Goal: Find specific fact: Find specific fact

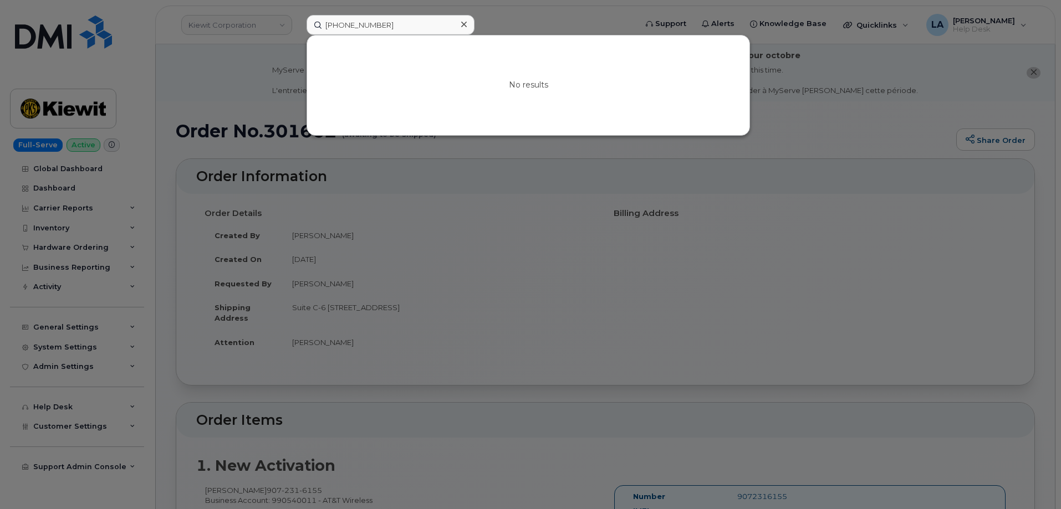
scroll to position [80, 0]
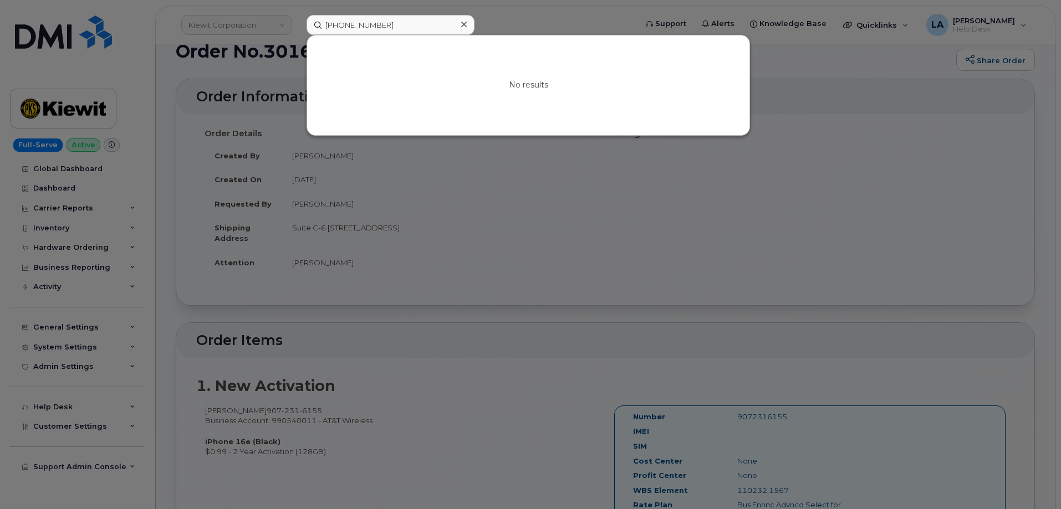
click at [462, 24] on icon at bounding box center [464, 24] width 6 height 9
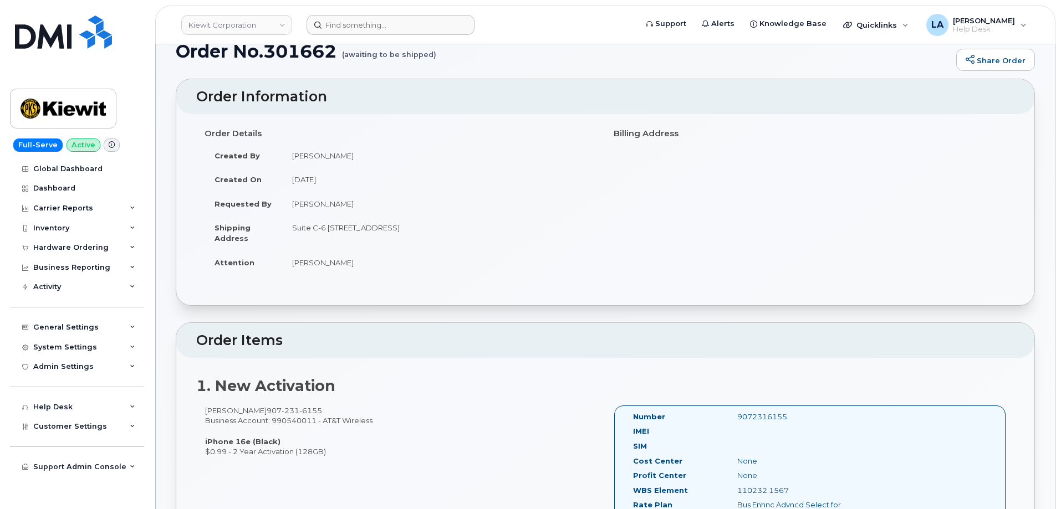
drag, startPoint x: 514, startPoint y: 156, endPoint x: 388, endPoint y: 39, distance: 171.8
click at [514, 155] on td "Gabriel Rains" at bounding box center [439, 156] width 315 height 24
click at [379, 32] on input at bounding box center [391, 25] width 168 height 20
paste input "630 720 1103"
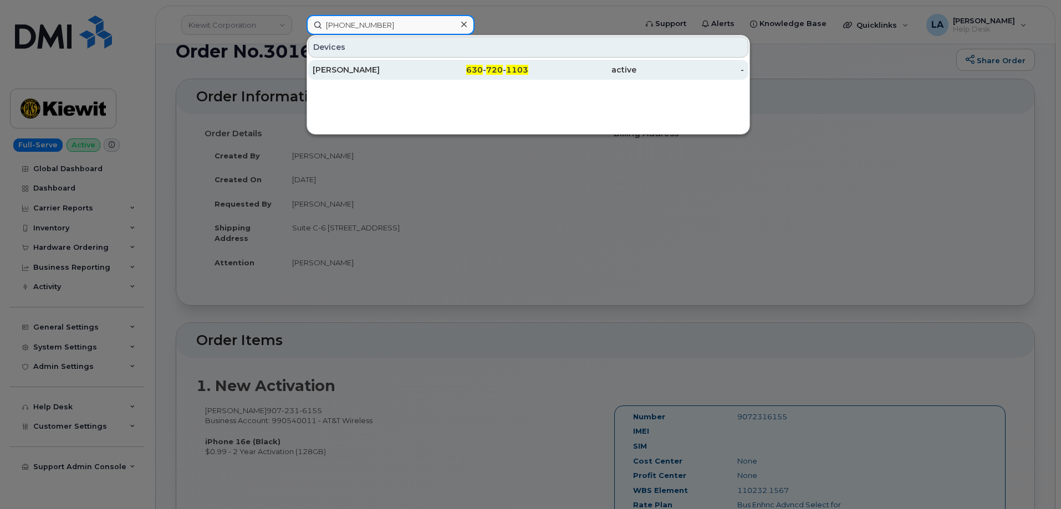
type input "630 720 1103"
click at [350, 69] on div "[PERSON_NAME]" at bounding box center [367, 69] width 108 height 11
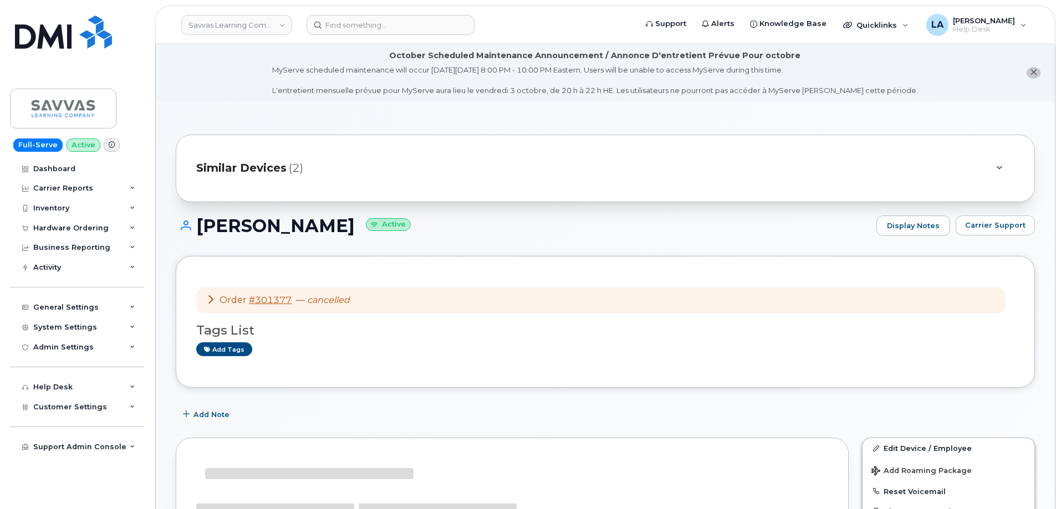
click at [1034, 70] on icon "close notification" at bounding box center [1033, 72] width 7 height 7
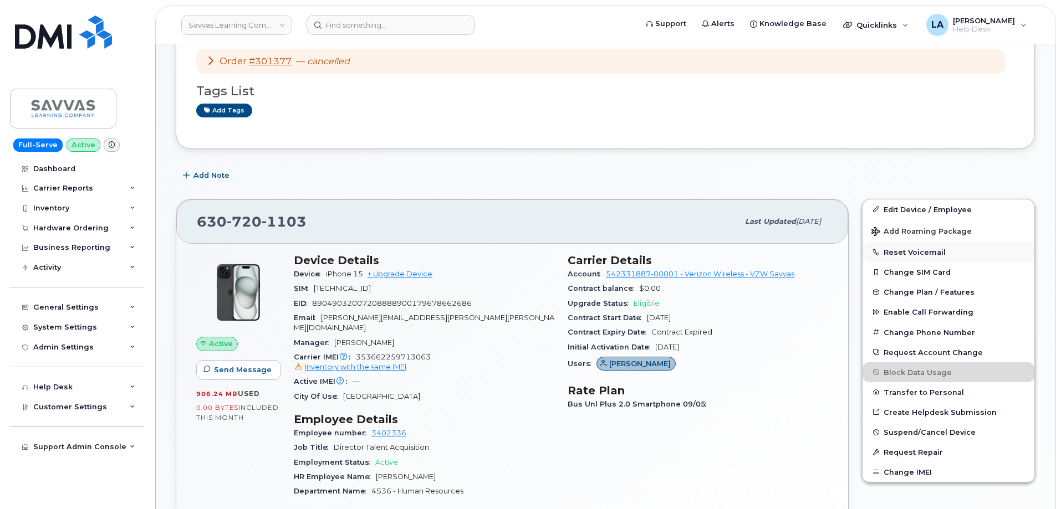
scroll to position [234, 0]
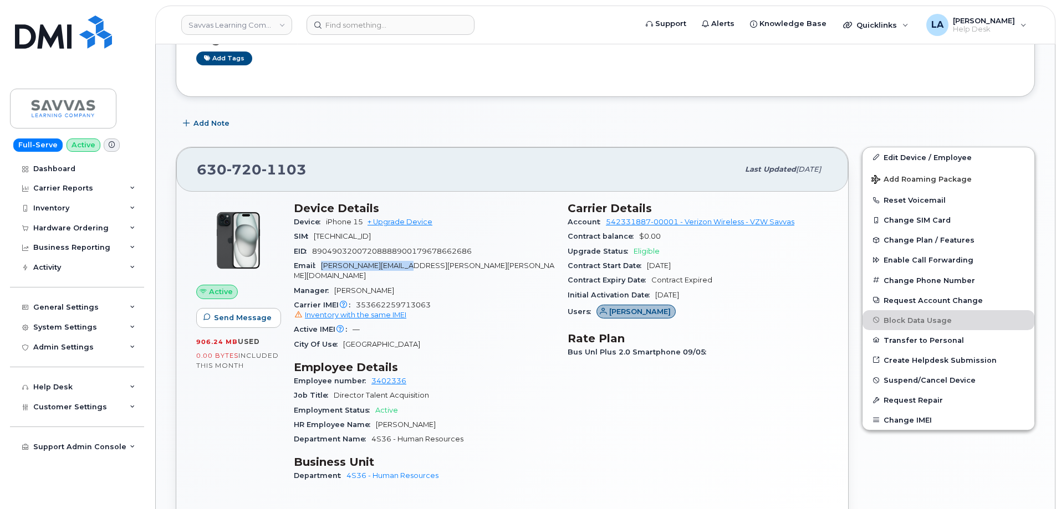
drag, startPoint x: 411, startPoint y: 263, endPoint x: 317, endPoint y: 269, distance: 94.4
click at [317, 269] on div "Email [PERSON_NAME][EMAIL_ADDRESS][PERSON_NAME][PERSON_NAME][DOMAIN_NAME]" at bounding box center [424, 271] width 261 height 25
copy span "[PERSON_NAME][EMAIL_ADDRESS][PERSON_NAME][PERSON_NAME][DOMAIN_NAME]"
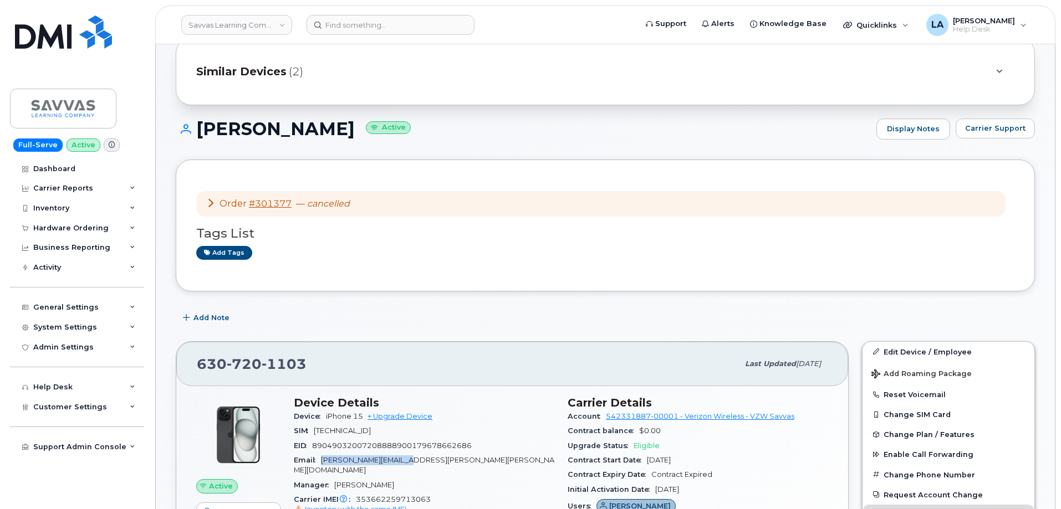
scroll to position [0, 0]
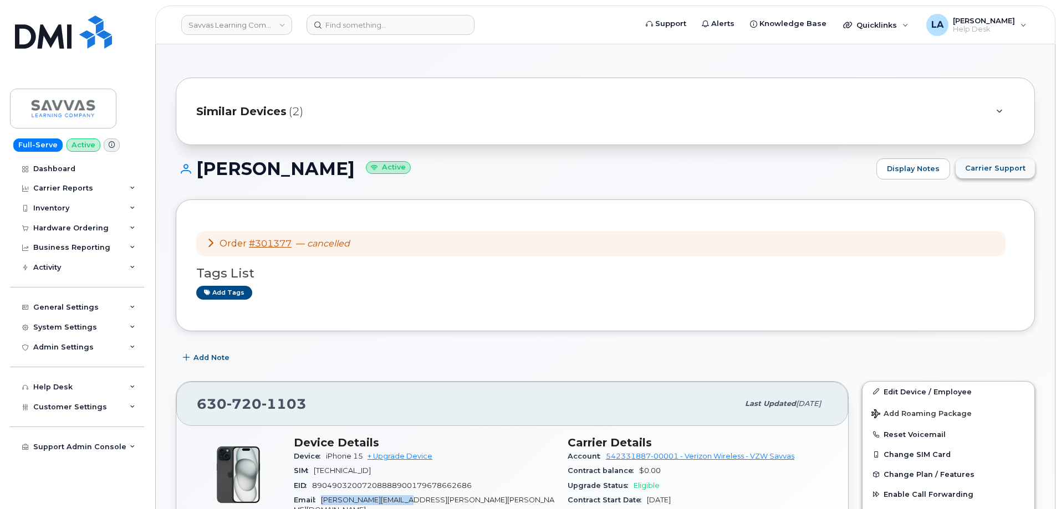
click at [985, 172] on span "Carrier Support" at bounding box center [995, 168] width 60 height 11
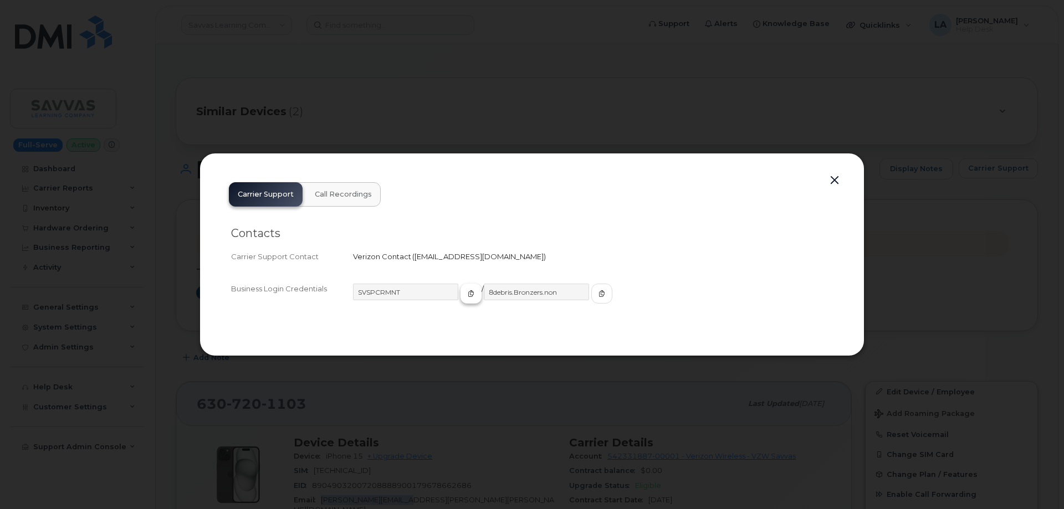
click at [466, 289] on span "button" at bounding box center [471, 294] width 10 height 10
click at [597, 296] on span "button" at bounding box center [602, 294] width 10 height 10
click at [835, 180] on button "button" at bounding box center [834, 181] width 17 height 16
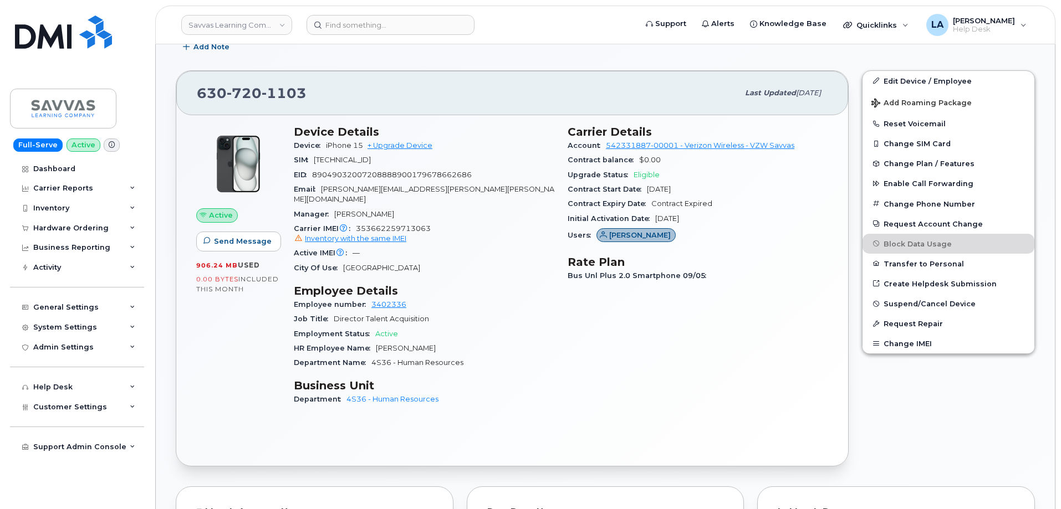
scroll to position [313, 0]
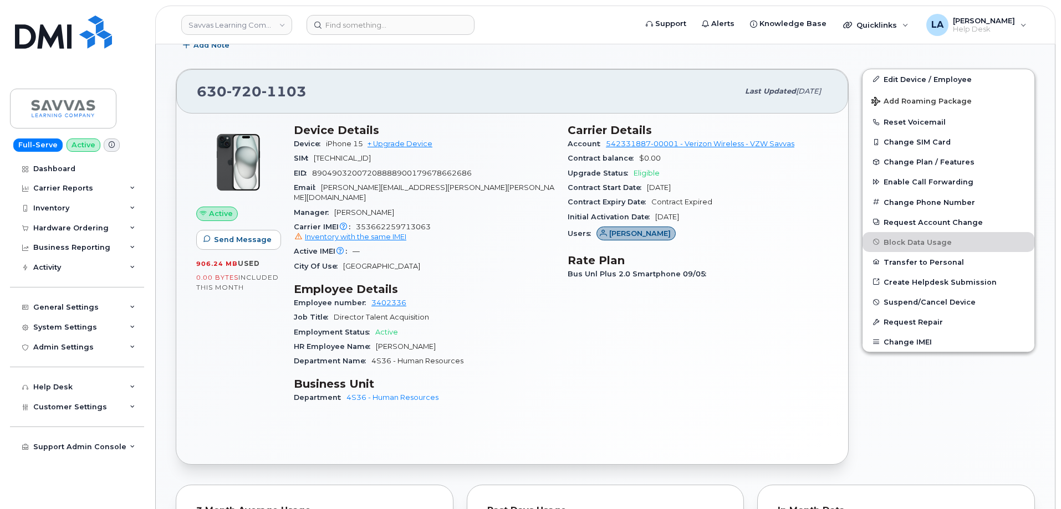
click at [402, 223] on span "353662259713063 Inventory with the same IMEI" at bounding box center [424, 233] width 261 height 20
copy span "353662259713063"
